Goal: Information Seeking & Learning: Understand process/instructions

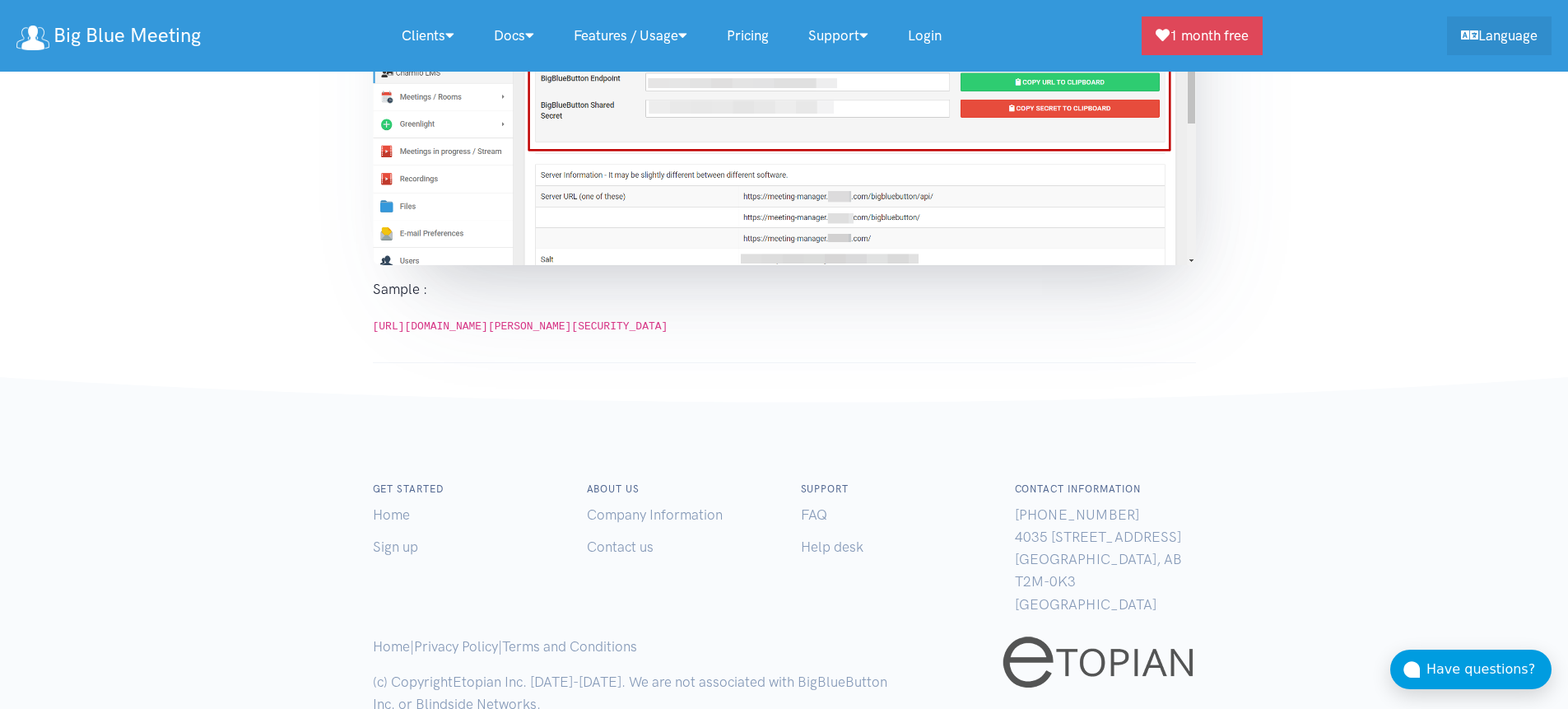
scroll to position [2554, 0]
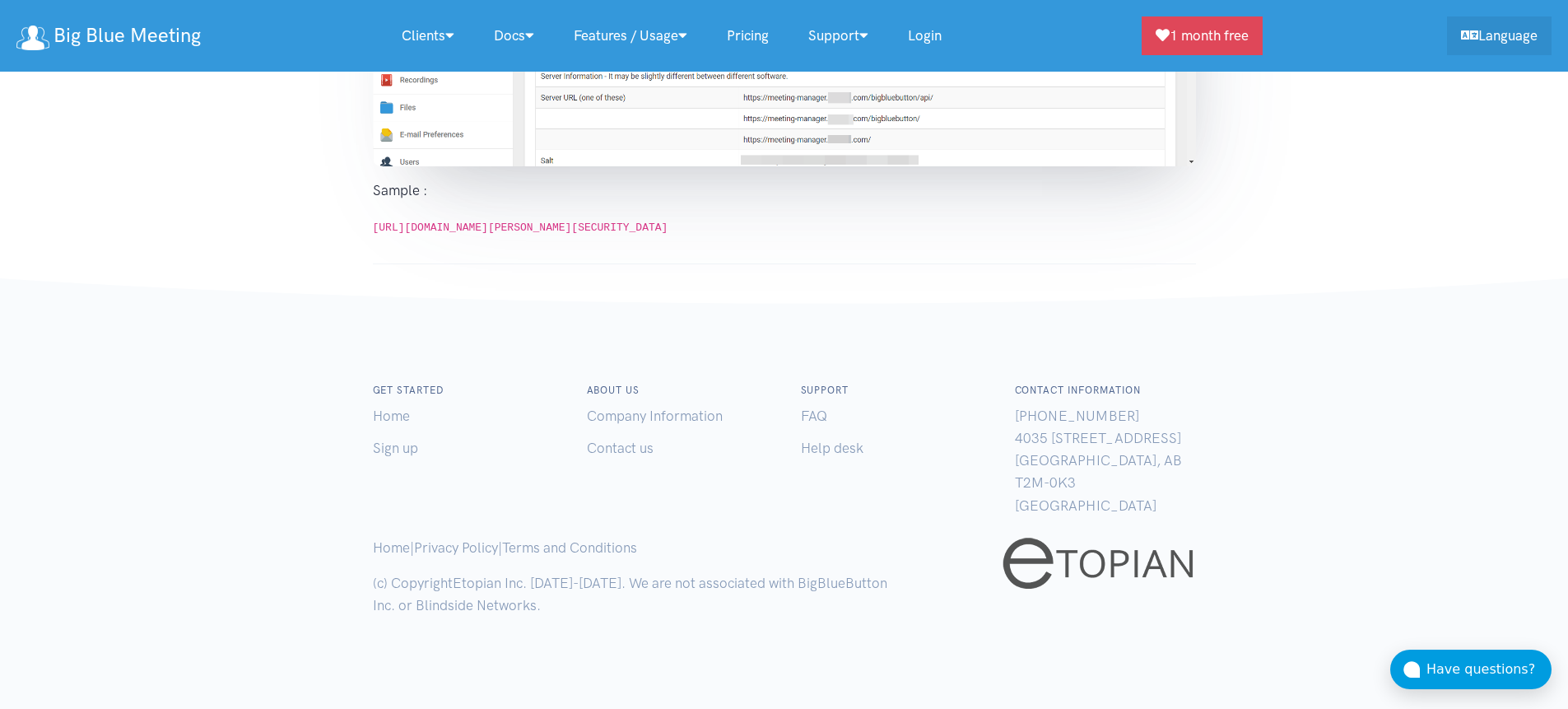
click at [553, 228] on code "[URL][DOMAIN_NAME][PERSON_NAME][SECURITY_DATA]" at bounding box center [520, 228] width 296 height 12
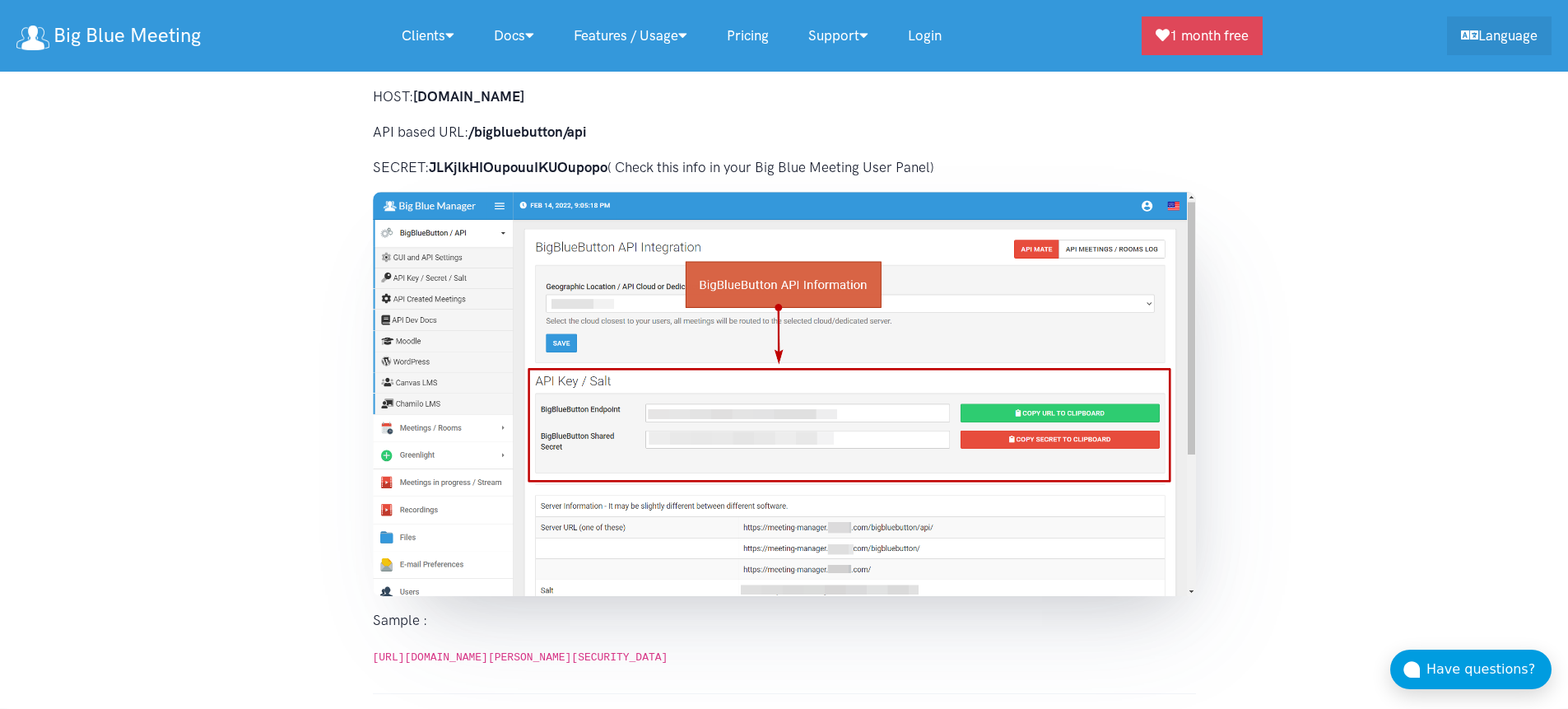
scroll to position [2159, 0]
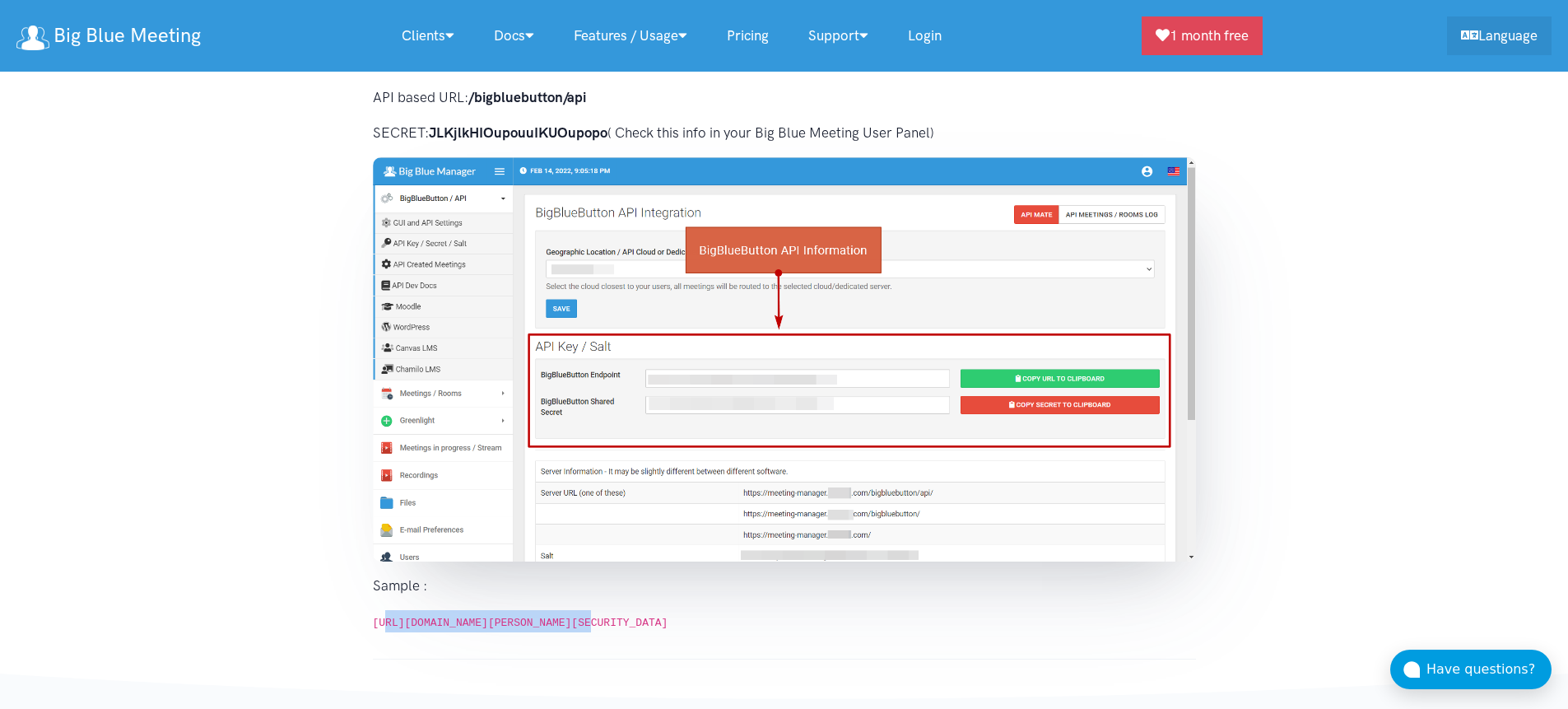
drag, startPoint x: 589, startPoint y: 623, endPoint x: 387, endPoint y: 611, distance: 202.4
click at [387, 611] on p "https://manager.bigbluemeeting.com/bigbluebutton/api/join?fullName=John+Smith&m…" at bounding box center [784, 621] width 823 height 22
copy code "tps://manager.bigbluemeeting.com"
